Goal: Find contact information: Find contact information

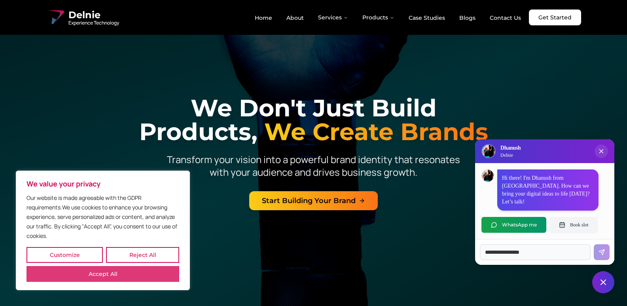
click at [174, 276] on button "Accept All" at bounding box center [102, 274] width 153 height 16
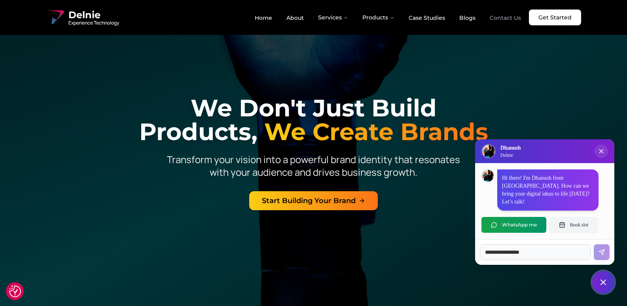
click at [502, 19] on link "Contact Us" at bounding box center [505, 17] width 44 height 13
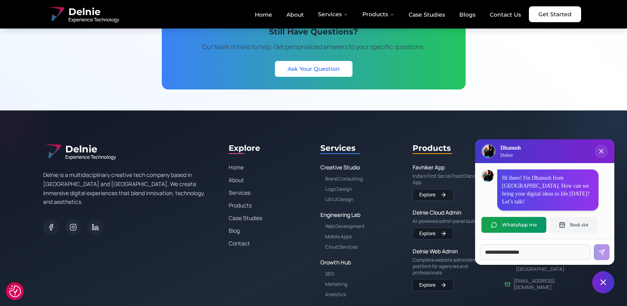
scroll to position [1424, 0]
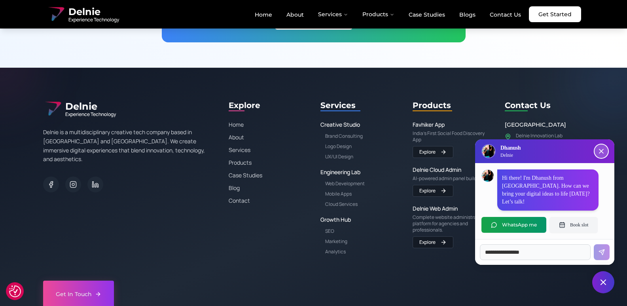
click at [603, 155] on icon "Close chat popup" at bounding box center [601, 151] width 8 height 8
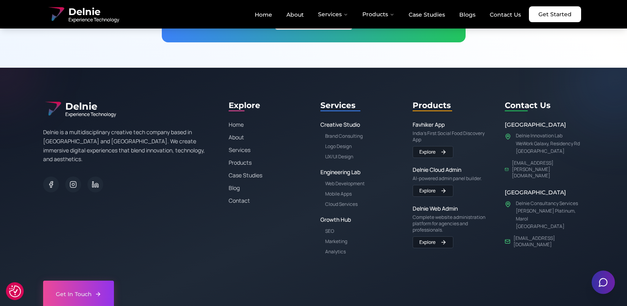
click at [599, 281] on icon "Open chat" at bounding box center [603, 282] width 8 height 8
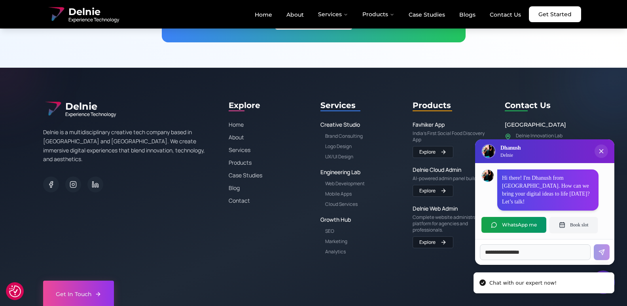
scroll to position [0, 0]
click at [523, 225] on button "WhatsApp me" at bounding box center [513, 225] width 65 height 16
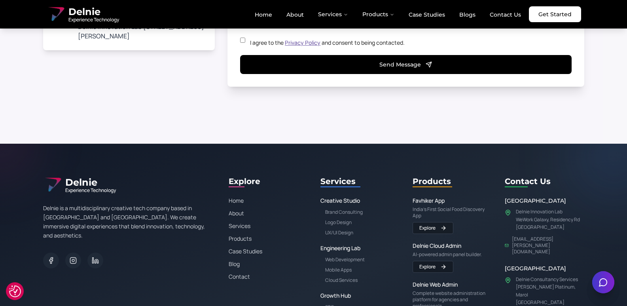
scroll to position [5498, 0]
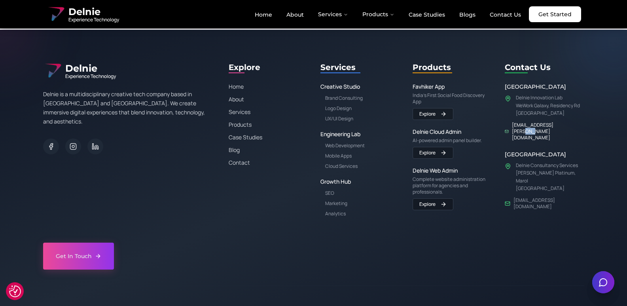
drag, startPoint x: 582, startPoint y: 101, endPoint x: 559, endPoint y: 100, distance: 22.9
click at [559, 122] on div "[EMAIL_ADDRESS][PERSON_NAME][DOMAIN_NAME]" at bounding box center [544, 131] width 79 height 19
drag, startPoint x: 572, startPoint y: 156, endPoint x: 531, endPoint y: 154, distance: 40.8
click at [531, 197] on div "[EMAIL_ADDRESS][DOMAIN_NAME]" at bounding box center [544, 203] width 79 height 13
copy link "h@[DOMAIN_NAME]"
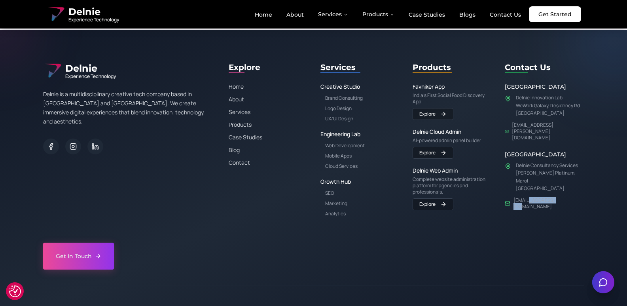
drag, startPoint x: 534, startPoint y: 180, endPoint x: 556, endPoint y: 168, distance: 25.1
click at [535, 180] on div "Contact Us [GEOGRAPHIC_DATA] Delnie Innovation Lab WeWork Galaxy, [GEOGRAPHIC_D…" at bounding box center [544, 139] width 79 height 156
click at [567, 197] on div "[EMAIL_ADDRESS][DOMAIN_NAME]" at bounding box center [544, 203] width 79 height 13
drag, startPoint x: 565, startPoint y: 156, endPoint x: 534, endPoint y: 157, distance: 30.9
click at [534, 197] on div "[EMAIL_ADDRESS][DOMAIN_NAME]" at bounding box center [544, 203] width 79 height 13
